Goal: Information Seeking & Learning: Learn about a topic

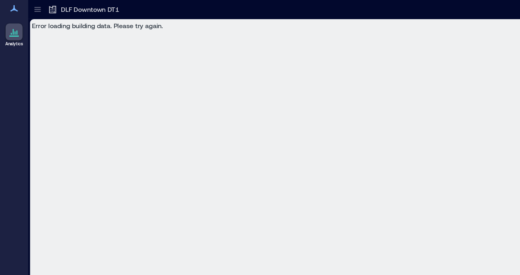
click at [12, 9] on icon at bounding box center [12, 7] width 7 height 6
click at [32, 9] on icon at bounding box center [33, 8] width 8 height 8
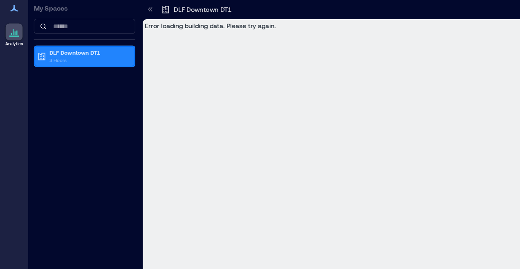
click at [49, 49] on p "3 Floors" at bounding box center [77, 52] width 69 height 7
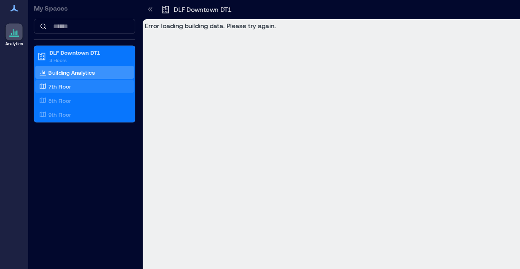
click at [52, 76] on p "7th Floor" at bounding box center [52, 75] width 20 height 7
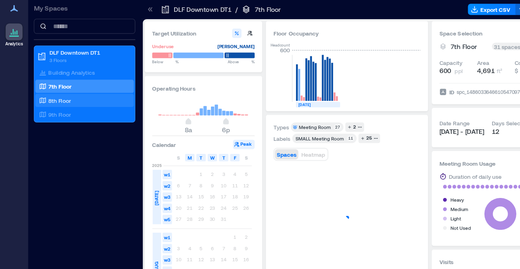
click at [48, 91] on div "8th Floor" at bounding box center [71, 87] width 79 height 8
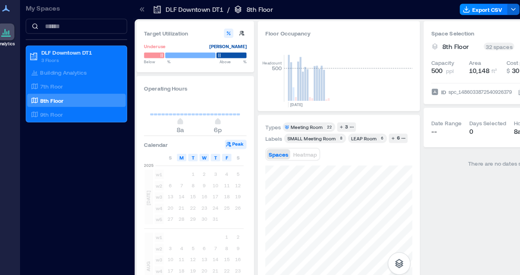
click at [208, 127] on icon "button" at bounding box center [206, 126] width 4 height 4
click at [213, 126] on button "Peak" at bounding box center [212, 126] width 19 height 8
click at [174, 215] on div "3 4 5 6 7 8 9" at bounding box center [184, 217] width 69 height 10
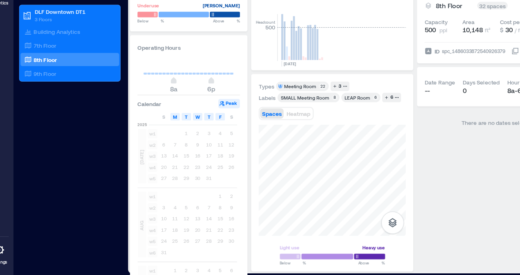
click at [174, 244] on div "24 25 26 27 28 29 30" at bounding box center [184, 246] width 69 height 10
click at [203, 207] on div "1 2" at bounding box center [184, 207] width 69 height 10
type input "**"
drag, startPoint x: 194, startPoint y: 107, endPoint x: 201, endPoint y: 106, distance: 6.2
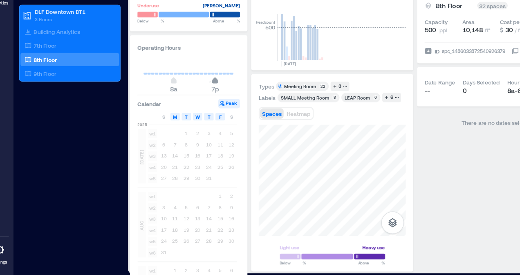
click at [201, 106] on span "7p" at bounding box center [199, 106] width 5 height 3
click at [330, 258] on div at bounding box center [301, 258] width 91 height 7
click at [351, 122] on div "6" at bounding box center [353, 120] width 5 height 7
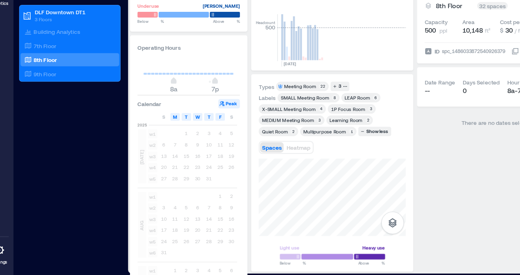
click at [311, 142] on div "Learning Room" at bounding box center [313, 140] width 29 height 6
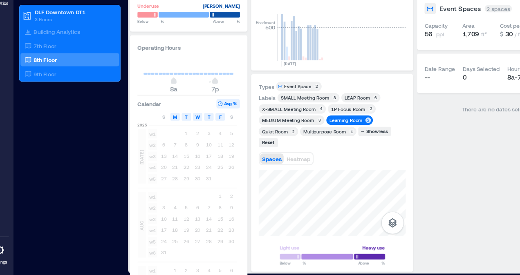
click at [295, 151] on div "Multipurpose Room" at bounding box center [295, 150] width 37 height 6
drag, startPoint x: 308, startPoint y: 141, endPoint x: 252, endPoint y: 148, distance: 57.2
click at [252, 148] on div "Labels SMALL Meeting Room​ 8 LEAP Room 6 X-SMALL Meeting Room 4 1P Focus Room 3…" at bounding box center [302, 139] width 128 height 47
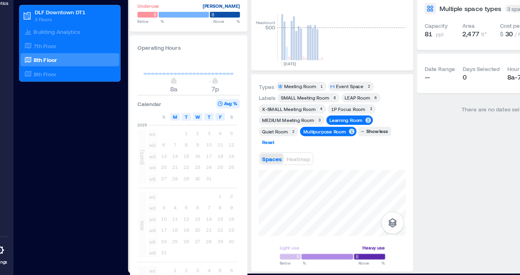
click at [247, 161] on div "Reset" at bounding box center [245, 159] width 13 height 7
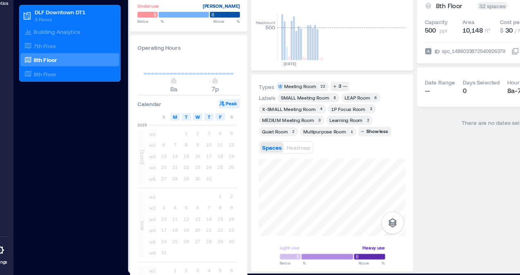
click at [312, 138] on div "Learning Room" at bounding box center [313, 140] width 29 height 6
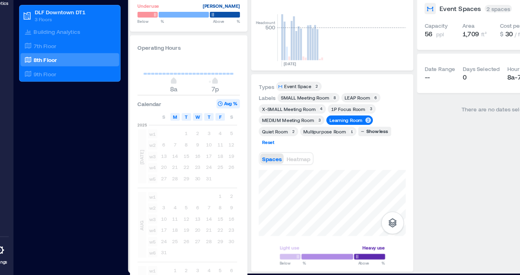
click at [245, 160] on div "Reset" at bounding box center [245, 159] width 13 height 7
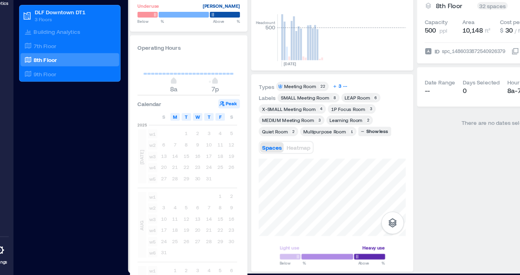
click at [302, 111] on icon "button" at bounding box center [304, 111] width 4 height 4
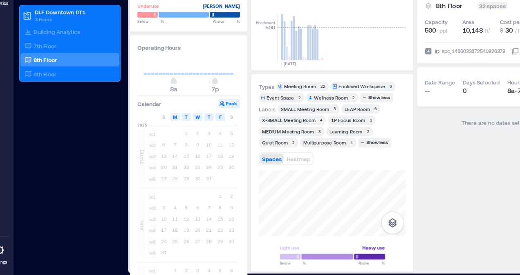
click at [257, 119] on div "Event Space" at bounding box center [257, 121] width 24 height 6
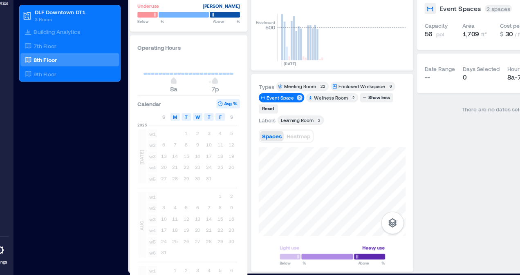
click at [257, 119] on div "Event Space" at bounding box center [257, 121] width 24 height 6
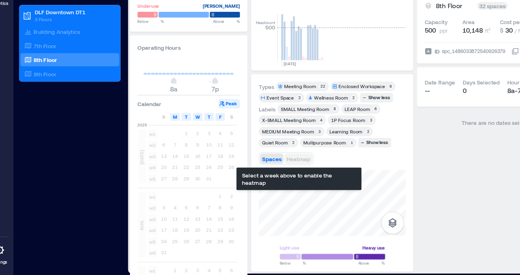
click at [269, 172] on span "Heatmap" at bounding box center [272, 174] width 21 height 6
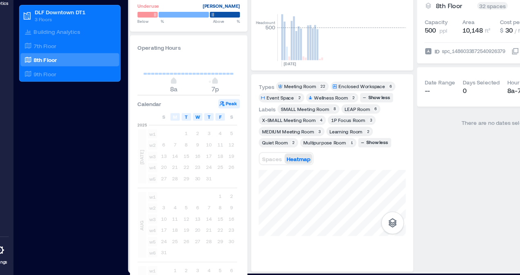
click at [297, 161] on div "Multipurpose Room" at bounding box center [295, 160] width 37 height 6
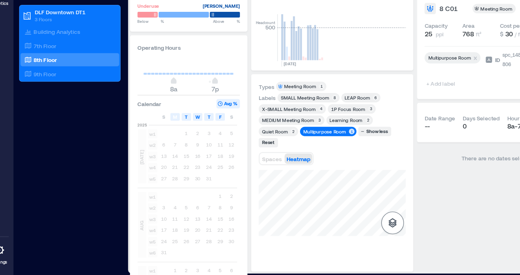
click at [352, 231] on icon "button" at bounding box center [354, 230] width 10 height 10
click at [356, 204] on icon "button" at bounding box center [354, 206] width 10 height 10
click at [354, 187] on icon "button" at bounding box center [354, 186] width 10 height 10
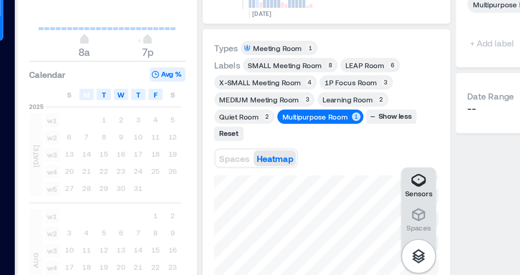
click at [318, 139] on div "Learning Room" at bounding box center [313, 140] width 29 height 6
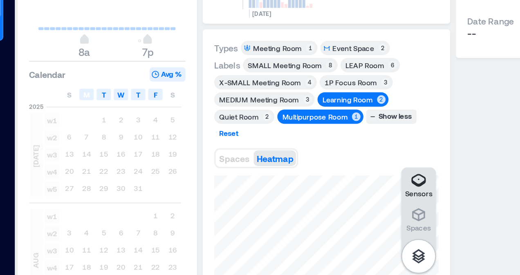
click at [249, 157] on div "Reset" at bounding box center [245, 159] width 13 height 7
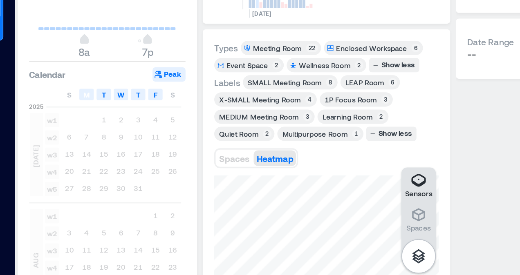
click at [306, 150] on div "Learning Room" at bounding box center [313, 150] width 29 height 6
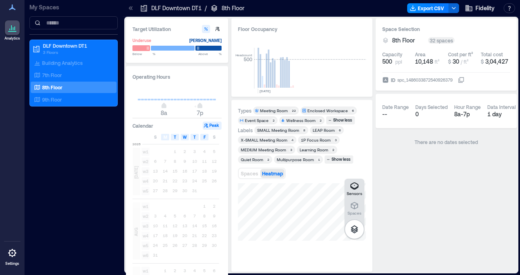
click at [144, 49] on div at bounding box center [141, 48] width 18 height 6
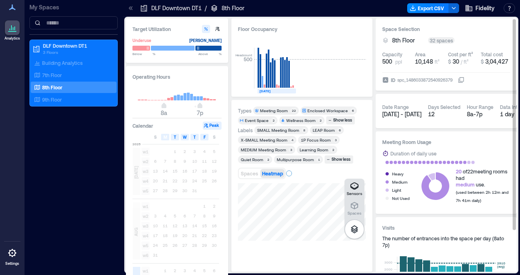
scroll to position [51, 0]
